Goal: Task Accomplishment & Management: Use online tool/utility

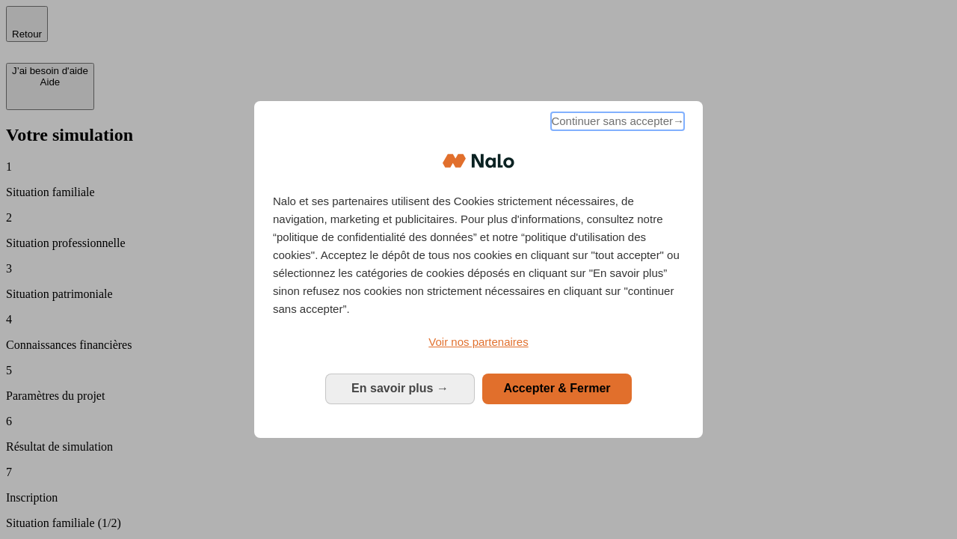
click at [616, 123] on span "Continuer sans accepter →" at bounding box center [617, 121] width 133 height 18
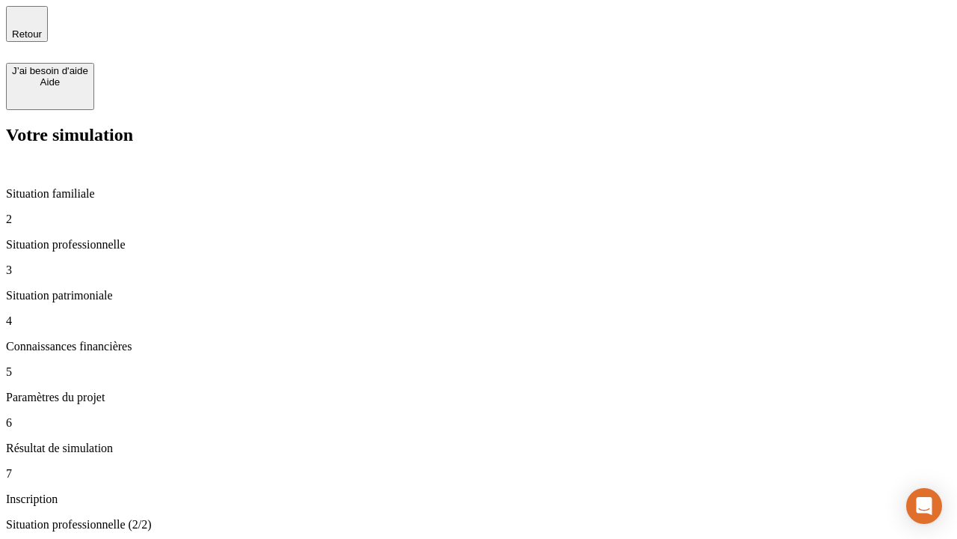
type input "70 000"
type input "1 000"
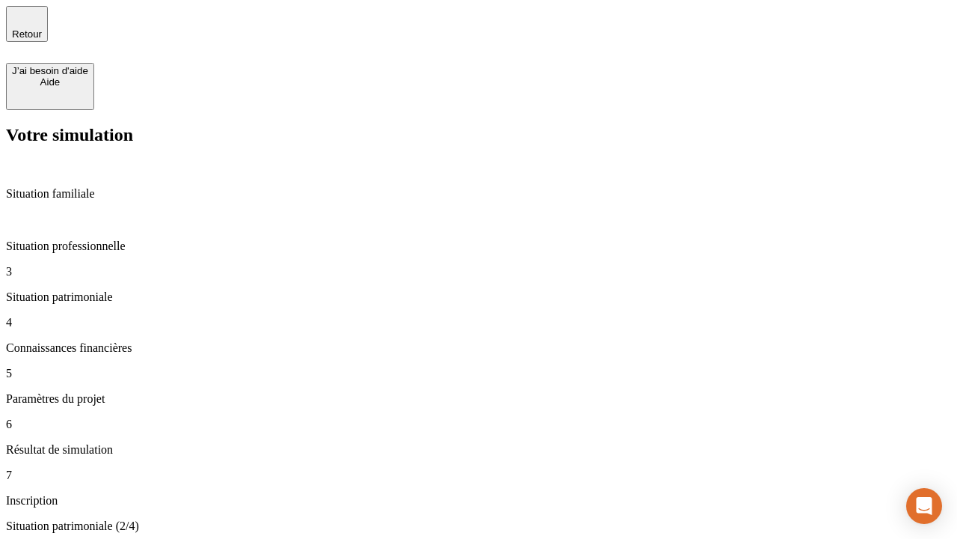
type input "800"
type input "6"
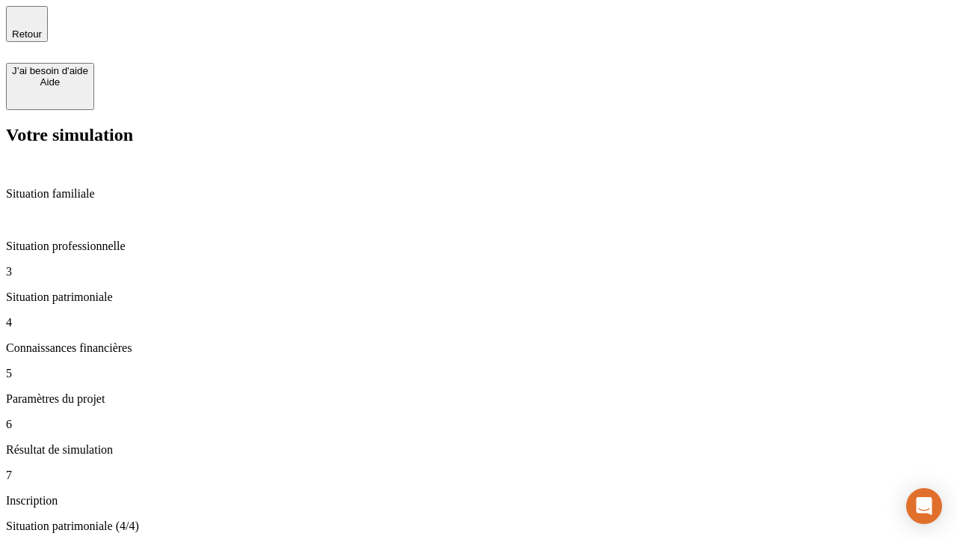
type input "400"
type input "3"
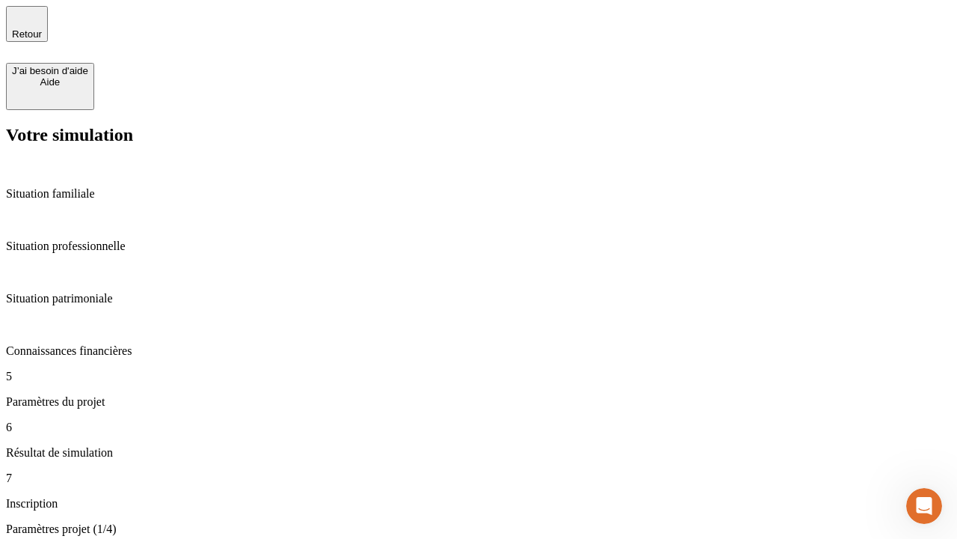
type input "35"
type input "500"
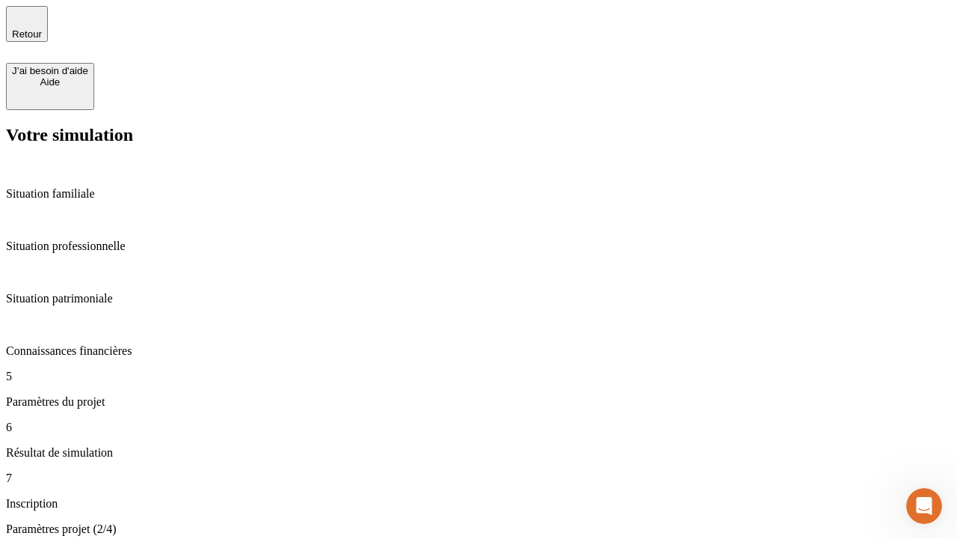
type input "640"
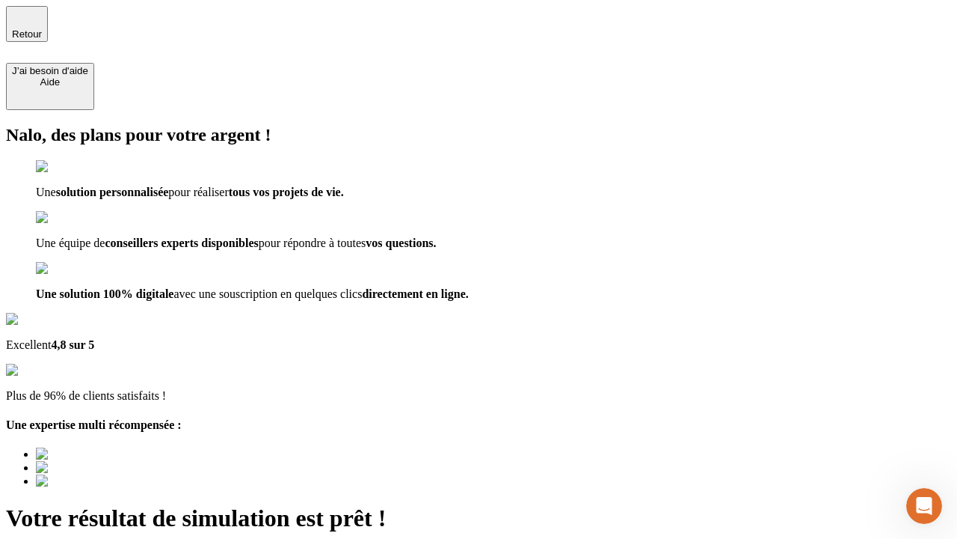
type input "[EMAIL_ADDRESS][DOMAIN_NAME]"
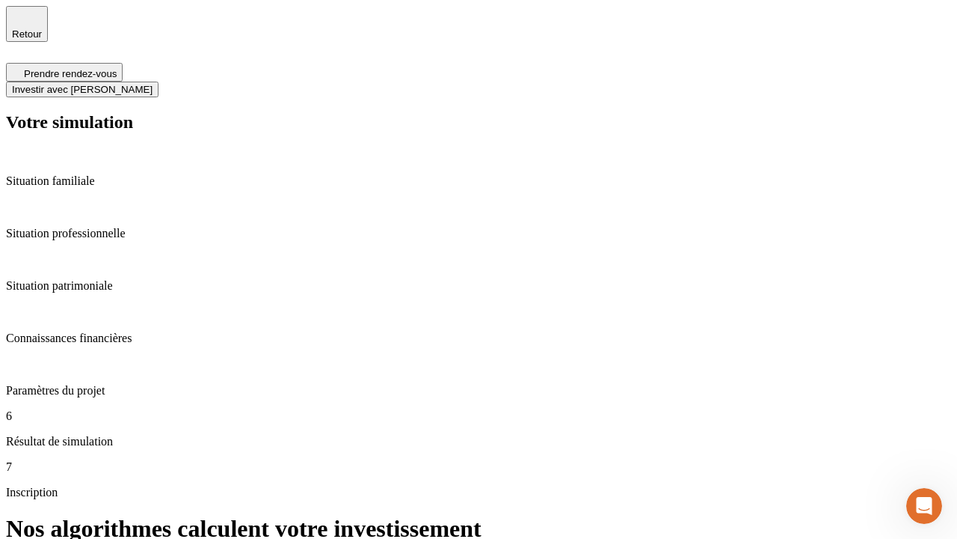
click at [153, 84] on span "Investir avec [PERSON_NAME]" at bounding box center [82, 89] width 141 height 11
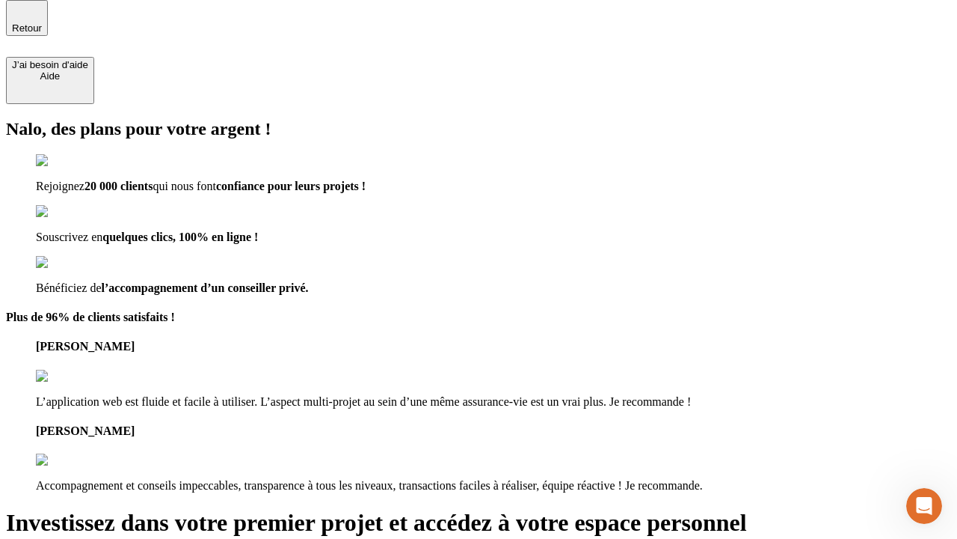
type input "abc"
